Goal: Information Seeking & Learning: Learn about a topic

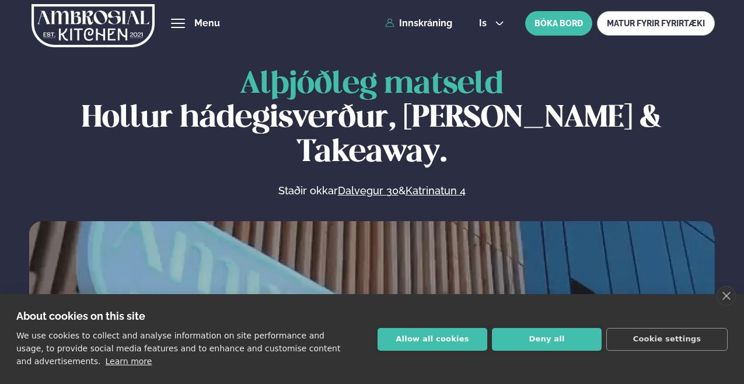
click at [185, 23] on button "hamburger" at bounding box center [178, 23] width 14 height 14
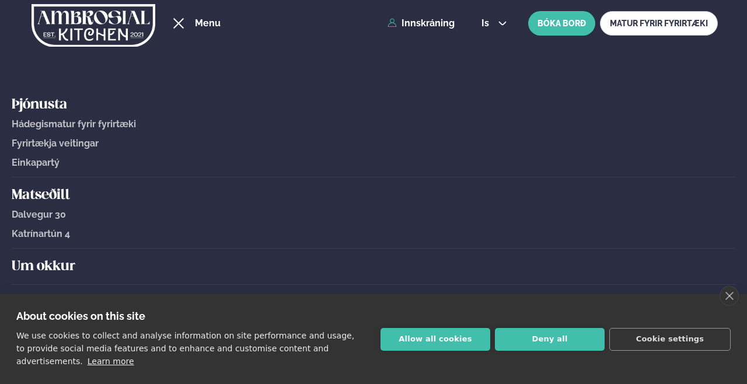
click at [41, 194] on h5 "Matseðill" at bounding box center [374, 195] width 724 height 19
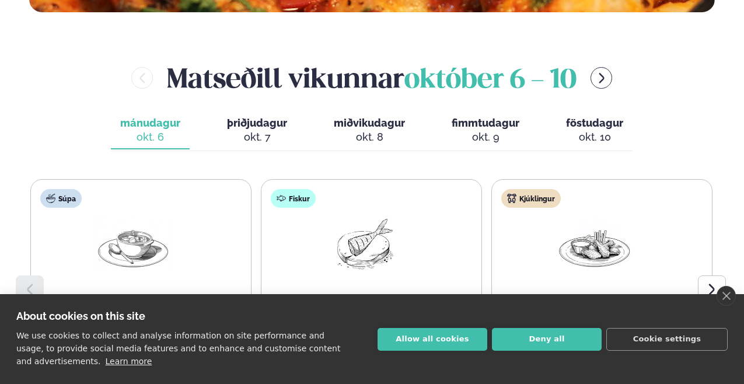
scroll to position [460, 0]
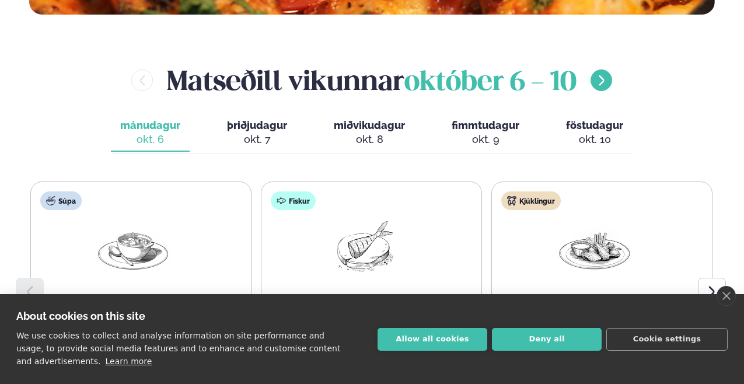
click at [607, 79] on icon "menu-btn-right" at bounding box center [601, 80] width 13 height 13
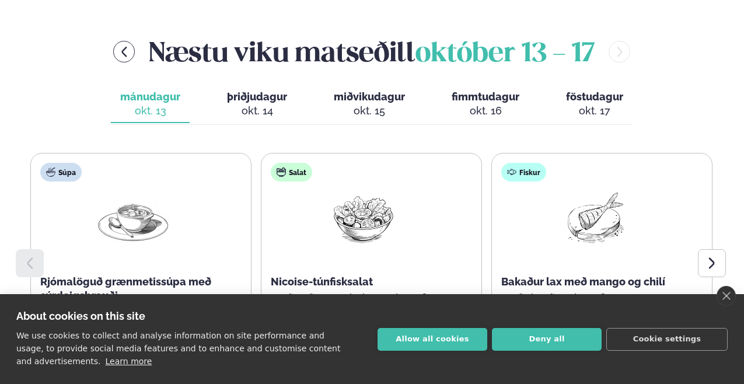
scroll to position [568, 0]
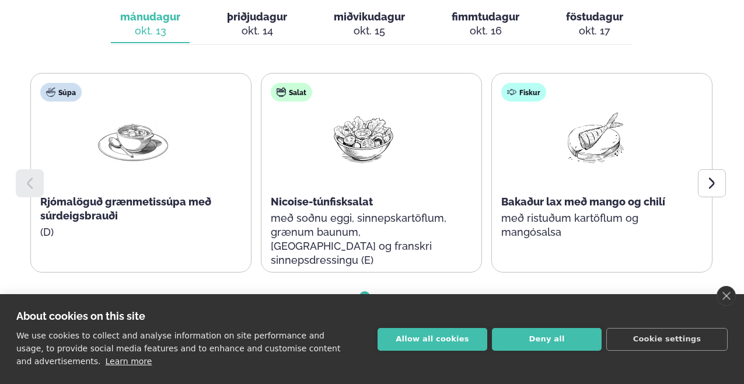
click at [245, 15] on span "þriðjudagur" at bounding box center [257, 17] width 60 height 12
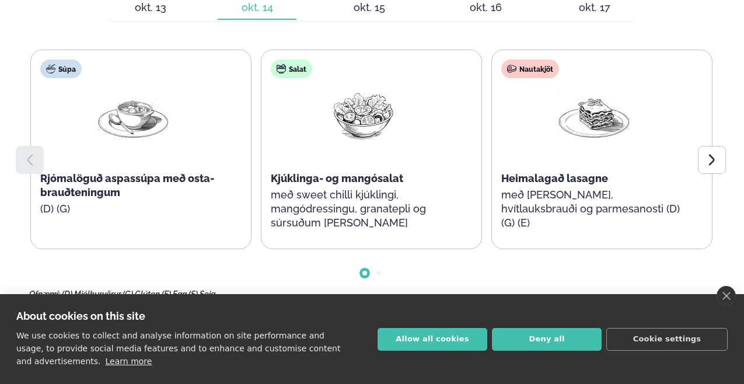
scroll to position [571, 0]
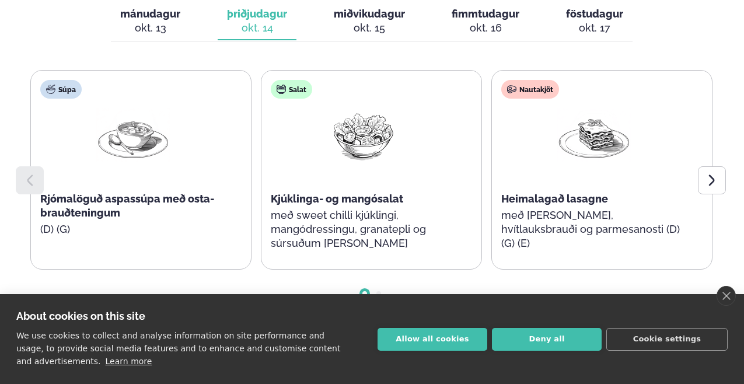
click at [371, 10] on span "miðvikudagur" at bounding box center [369, 14] width 71 height 12
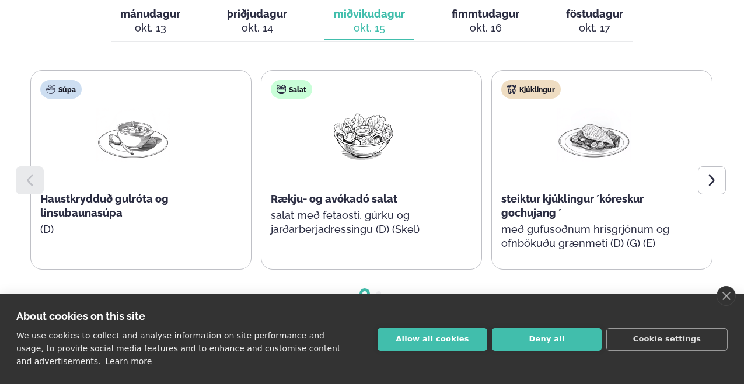
scroll to position [574, 0]
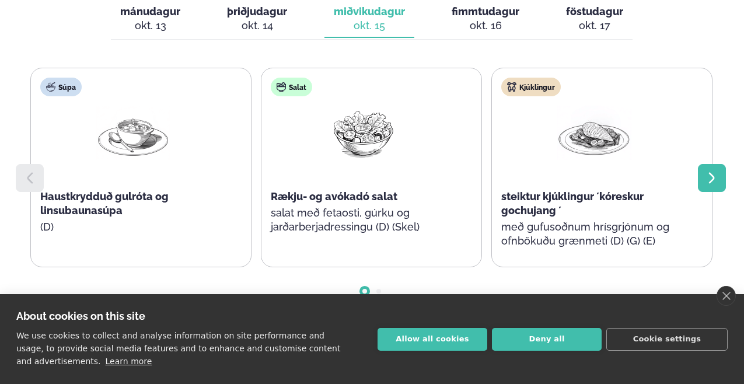
click at [709, 174] on icon at bounding box center [712, 178] width 14 height 14
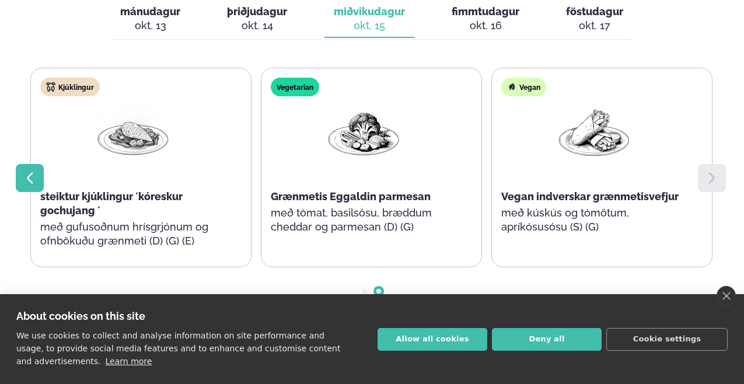
click at [30, 173] on icon at bounding box center [30, 178] width 6 height 11
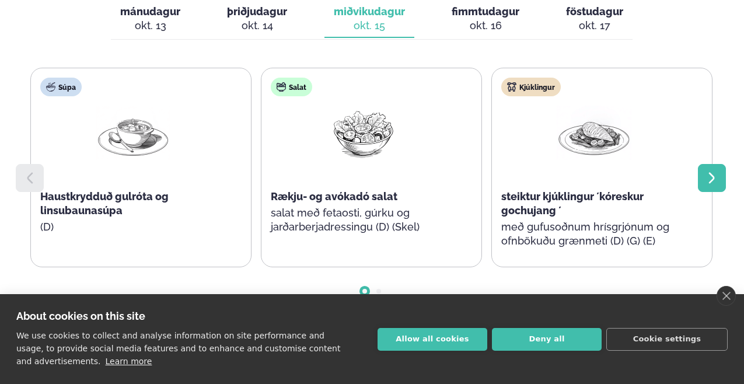
click at [711, 174] on icon at bounding box center [712, 178] width 14 height 14
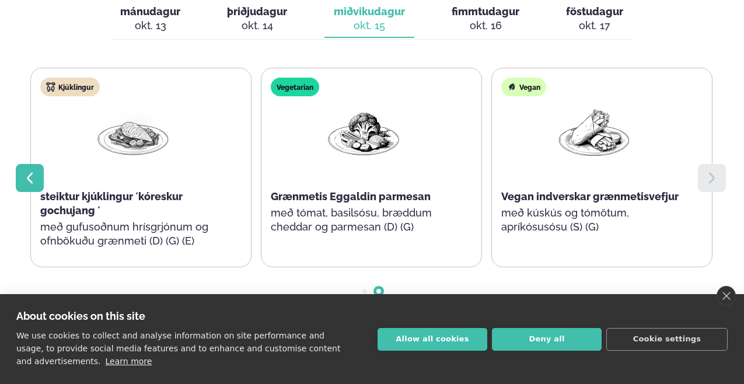
click at [29, 171] on icon at bounding box center [30, 178] width 14 height 14
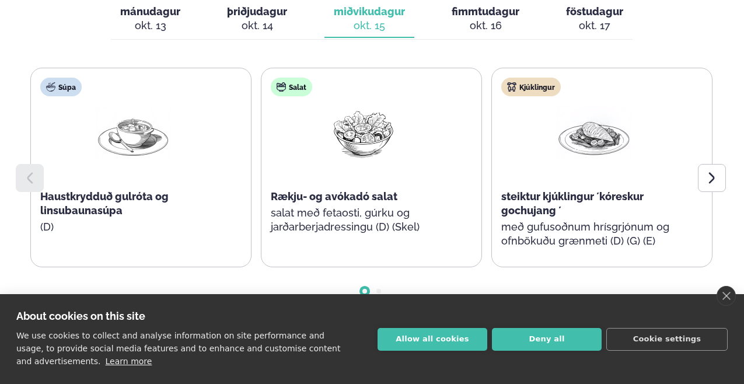
click at [484, 9] on span "fimmtudagur" at bounding box center [486, 11] width 68 height 12
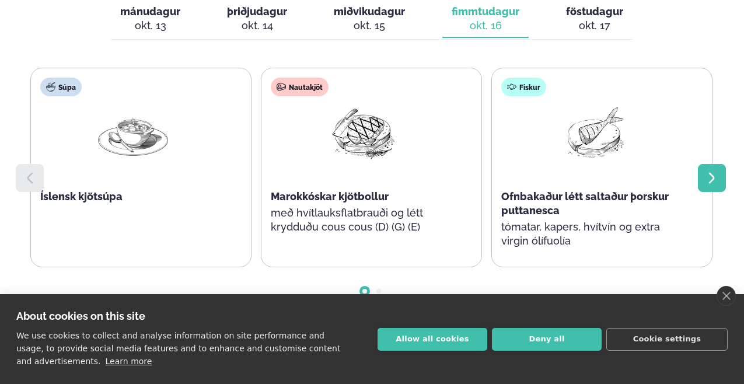
click at [710, 173] on icon at bounding box center [712, 178] width 14 height 14
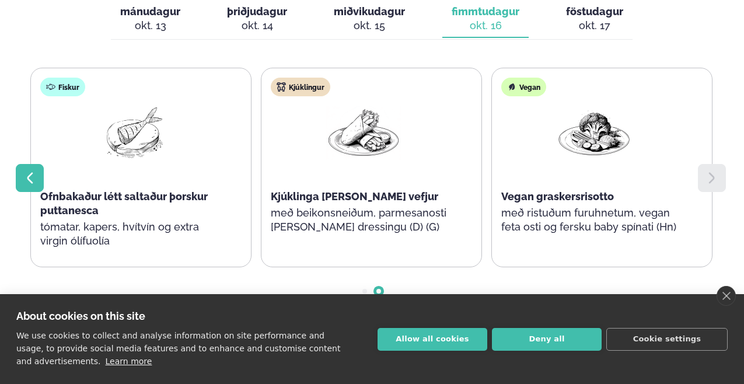
click at [32, 171] on icon at bounding box center [30, 178] width 14 height 14
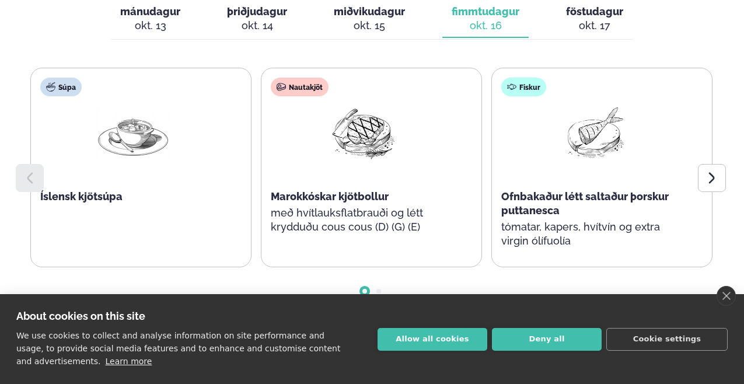
click at [588, 5] on span "föstudagur" at bounding box center [594, 11] width 57 height 12
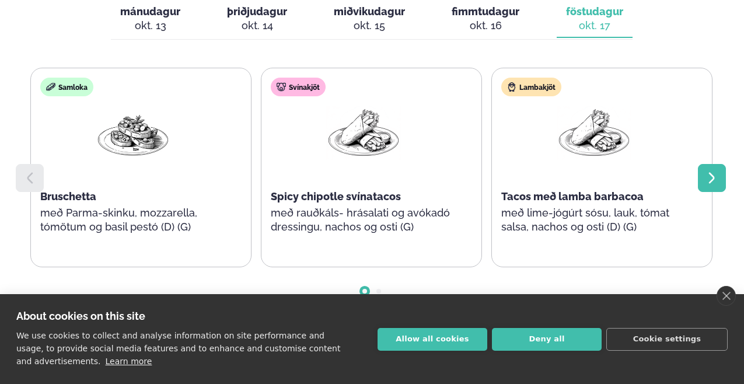
click at [709, 173] on icon at bounding box center [712, 178] width 6 height 11
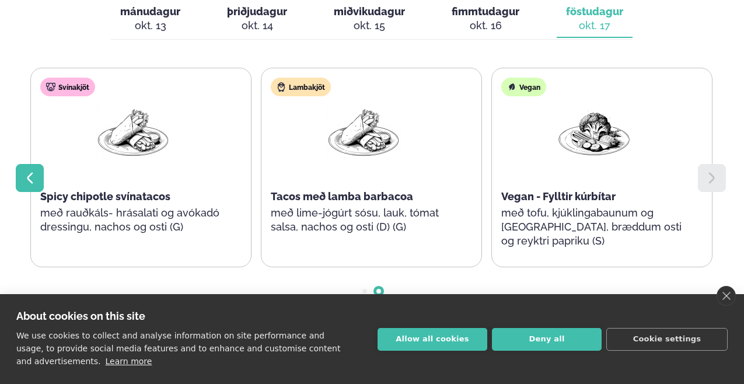
click at [34, 172] on icon at bounding box center [30, 178] width 14 height 14
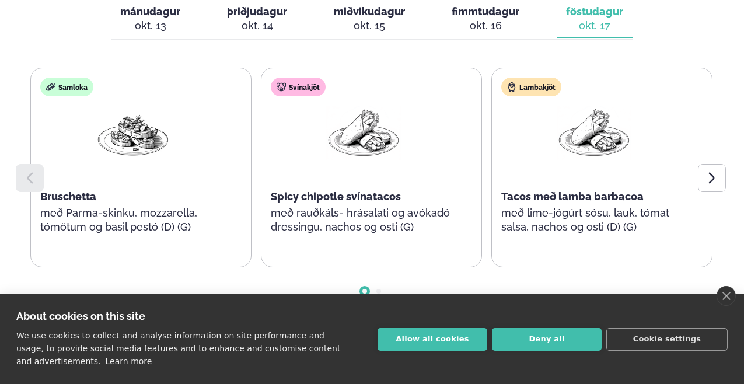
click at [141, 12] on span "mánudagur" at bounding box center [150, 11] width 60 height 12
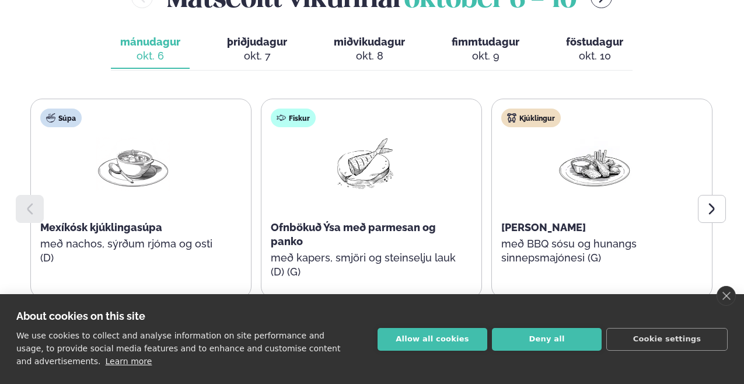
scroll to position [669, 0]
